Goal: Answer question/provide support

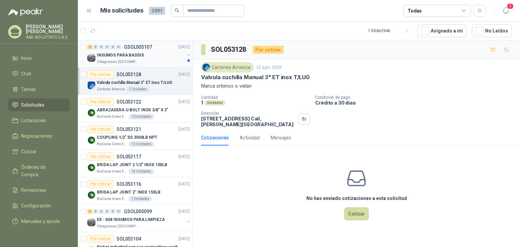
click at [134, 59] on p "Oleaginosas [GEOGRAPHIC_DATA][PERSON_NAME]" at bounding box center [118, 61] width 43 height 5
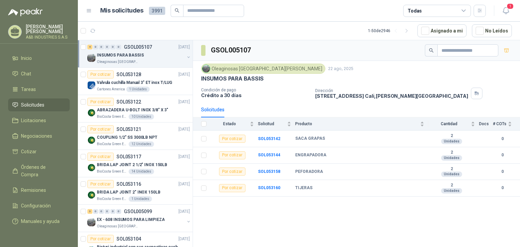
click at [318, 204] on div "GSOL005107 Oleaginosas San Fernando 22 ago, 2025 INSUMOS PARA BASSIS Condición …" at bounding box center [356, 144] width 327 height 209
click at [271, 216] on div "GSOL005107 Oleaginosas San Fernando 22 ago, 2025 INSUMOS PARA BASSIS Condición …" at bounding box center [356, 144] width 327 height 209
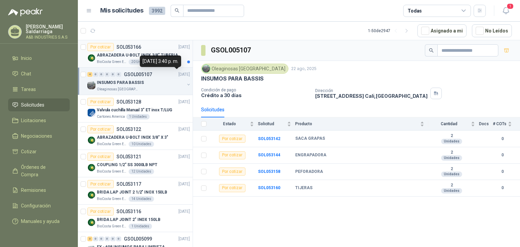
click at [156, 57] on p "ABRAZADERA U-BOLT INOX 3/8" TUBERIA 4"" at bounding box center [139, 55] width 84 height 6
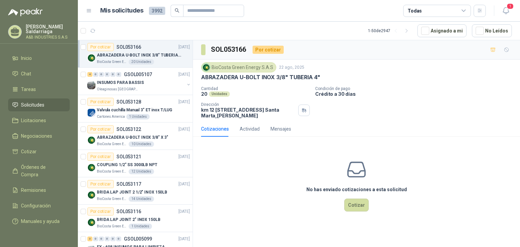
click at [218, 80] on p "ABRAZADERA U-BOLT INOX 3/8" TUBERIA 4"" at bounding box center [260, 77] width 119 height 7
copy p "ABRAZADERA U-BOLT INOX 3/8" TUBERIA 4""
click at [224, 78] on p "ABRAZADERA U-BOLT INOX 3/8" TUBERIA 4"" at bounding box center [260, 77] width 119 height 7
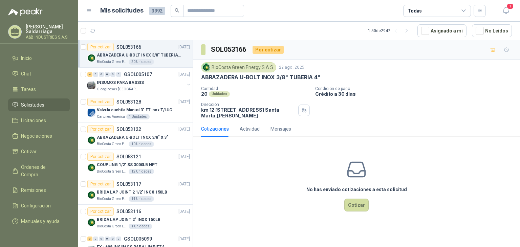
drag, startPoint x: 212, startPoint y: 77, endPoint x: 204, endPoint y: 75, distance: 9.1
click at [204, 75] on p "ABRAZADERA U-BOLT INOX 3/8" TUBERIA 4"" at bounding box center [260, 77] width 119 height 7
click at [214, 76] on p "ABRAZADERA U-BOLT INOX 3/8" TUBERIA 4"" at bounding box center [260, 77] width 119 height 7
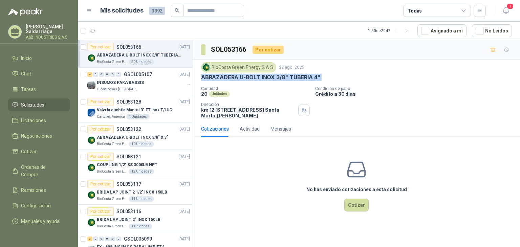
copy p "ABRAZADERA U-BOLT INOX 3/8" TUBERIA 4""
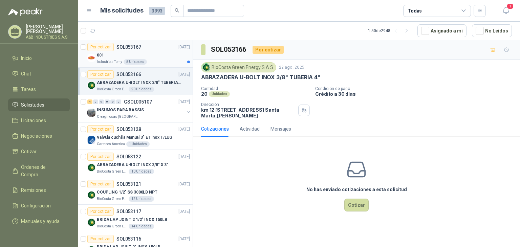
click at [155, 57] on div "001" at bounding box center [143, 55] width 93 height 8
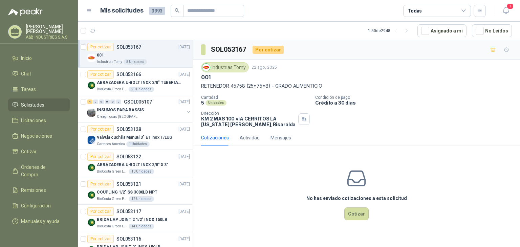
click at [208, 84] on p "RETENEDOR 45758 (25*75*8) - GRADO ALIMENTICIO" at bounding box center [356, 85] width 311 height 7
drag, startPoint x: 199, startPoint y: 86, endPoint x: 271, endPoint y: 83, distance: 72.5
click at [271, 83] on div "Industrias Tomy 22 ago, 2025 001 RETENEDOR 45758 (25*75*8) - GRADO ALIMENTICIO …" at bounding box center [356, 95] width 327 height 70
copy p "RETENEDOR 45758 (25*75*8)"
click at [252, 179] on div "No has enviado cotizaciones a esta solicitud Cotizar" at bounding box center [356, 194] width 327 height 86
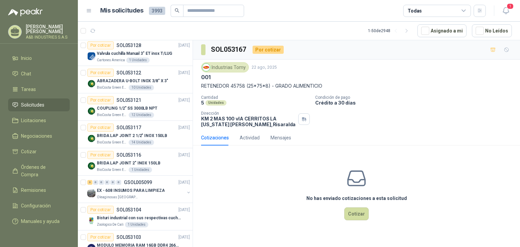
scroll to position [125, 0]
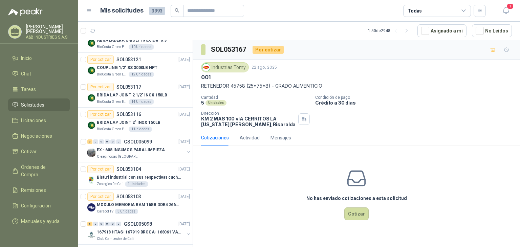
click at [245, 174] on div "No has enviado cotizaciones a esta solicitud Cotizar" at bounding box center [356, 194] width 327 height 86
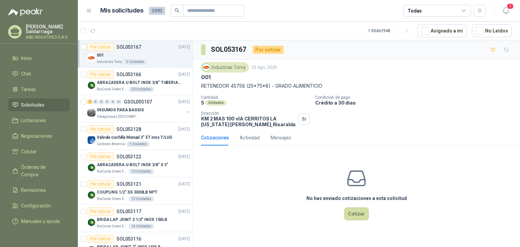
click at [480, 190] on div "No has enviado cotizaciones a esta solicitud Cotizar" at bounding box center [356, 194] width 327 height 86
click at [449, 147] on div "Cotizaciones Actividad Mensajes No has enviado cotizaciones a esta solicitud Co…" at bounding box center [356, 183] width 327 height 107
